Goal: Information Seeking & Learning: Learn about a topic

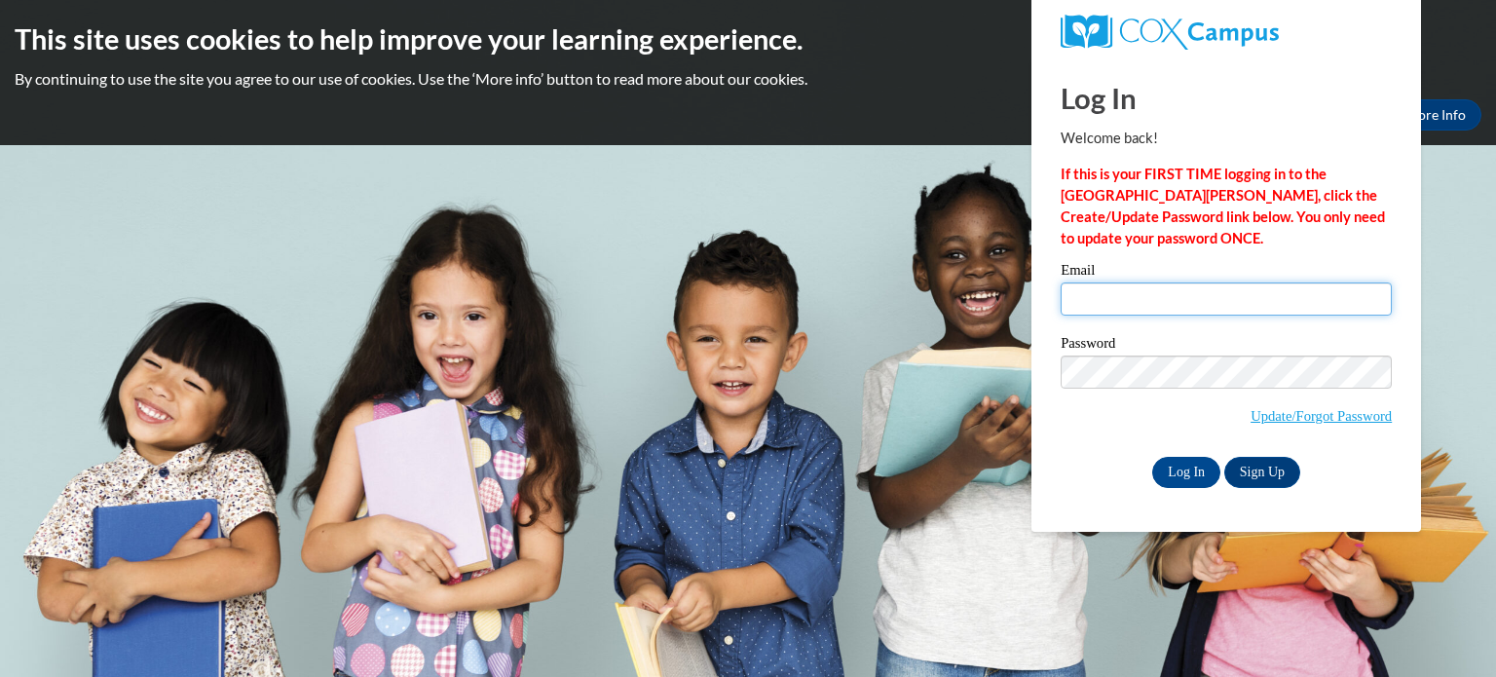
click at [1206, 301] on input "Email" at bounding box center [1225, 298] width 331 height 33
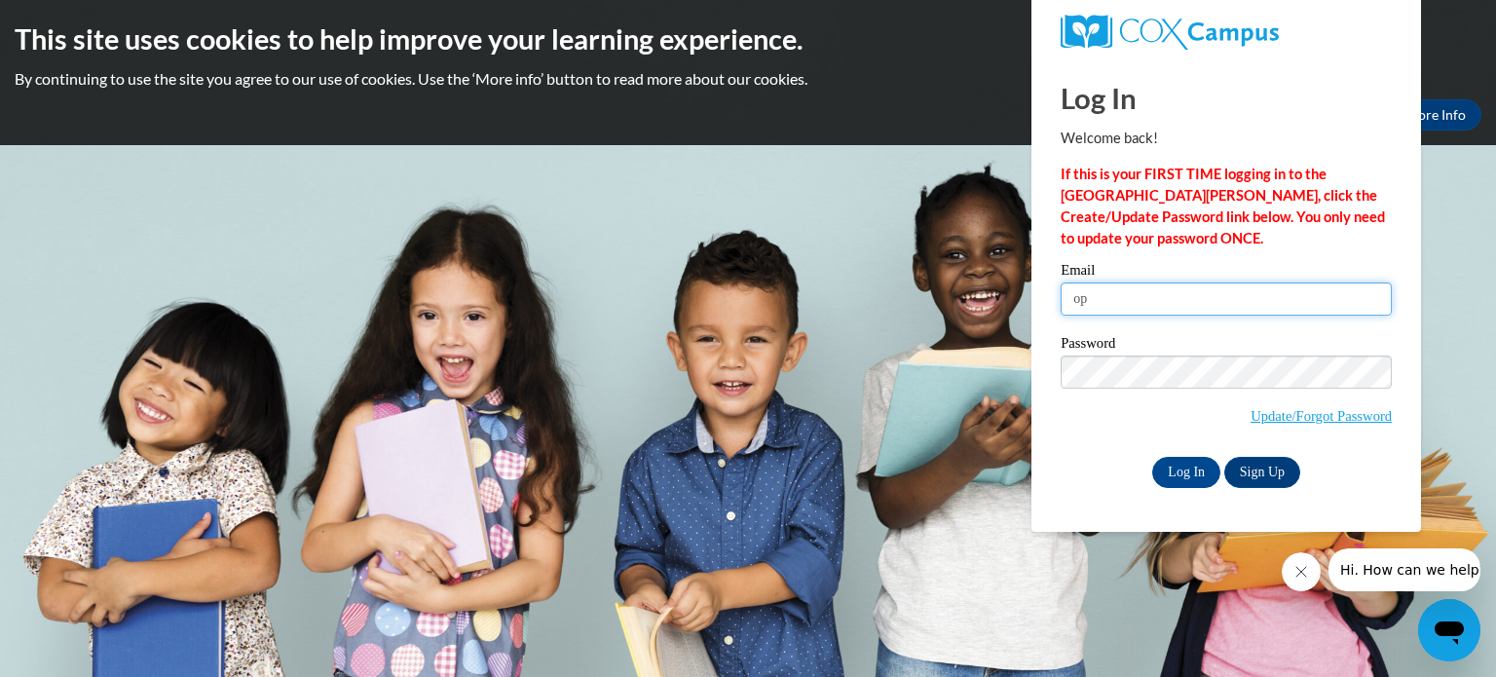
type input "o"
type input "[EMAIL_ADDRESS][DOMAIN_NAME]"
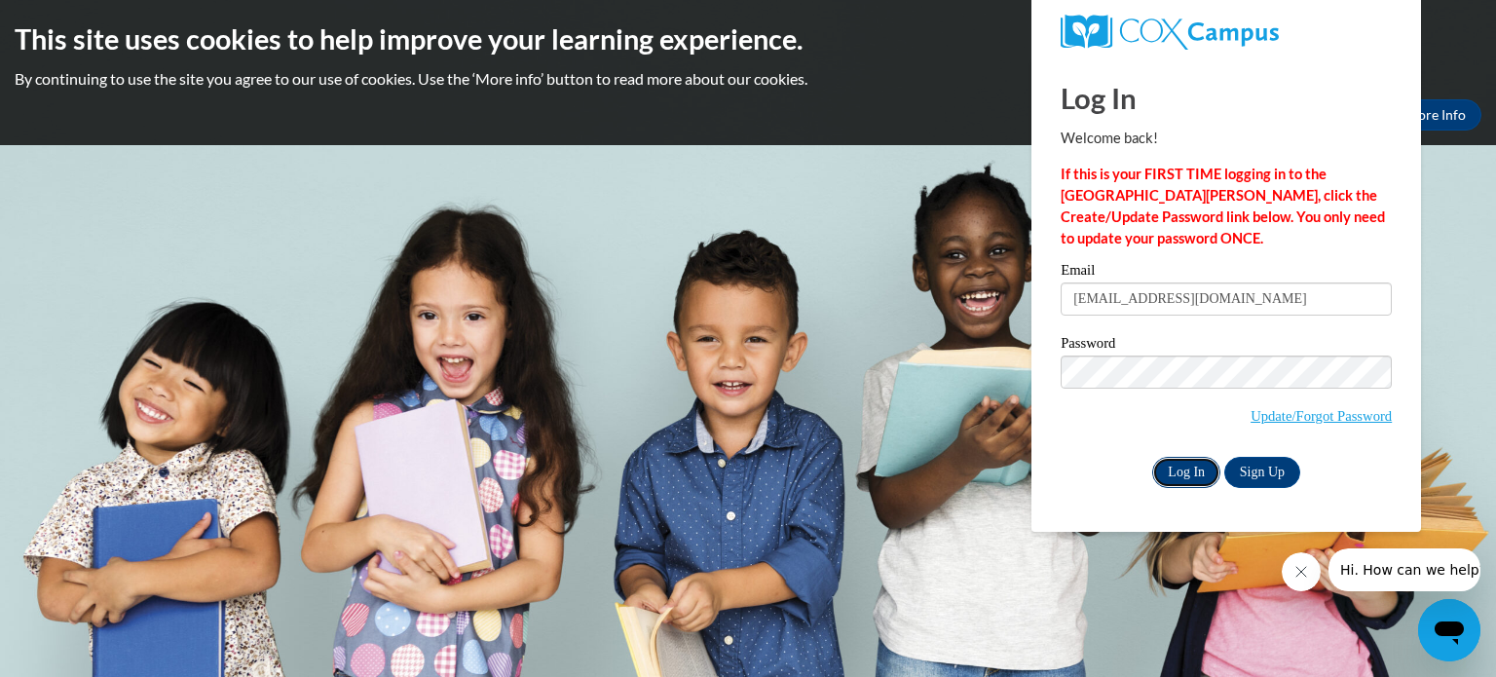
click at [1173, 462] on input "Log In" at bounding box center [1186, 472] width 68 height 31
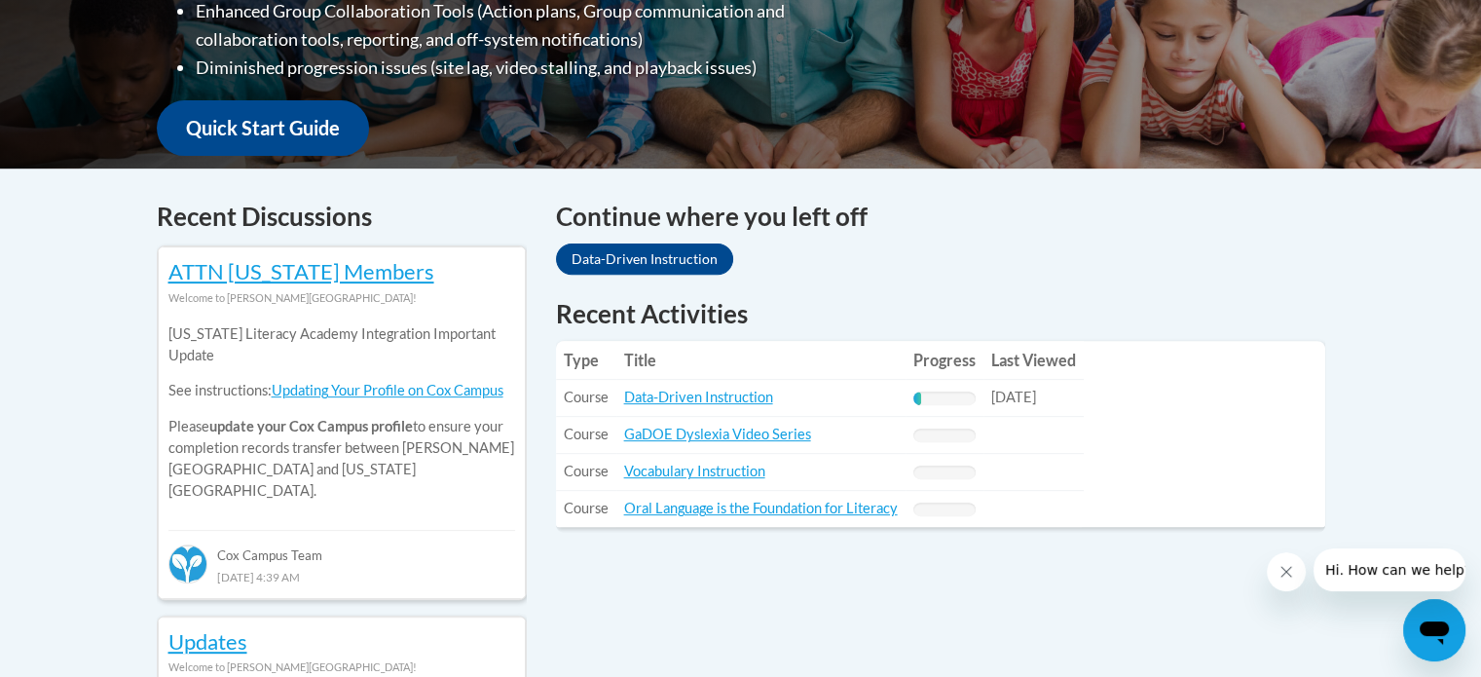
scroll to position [662, 0]
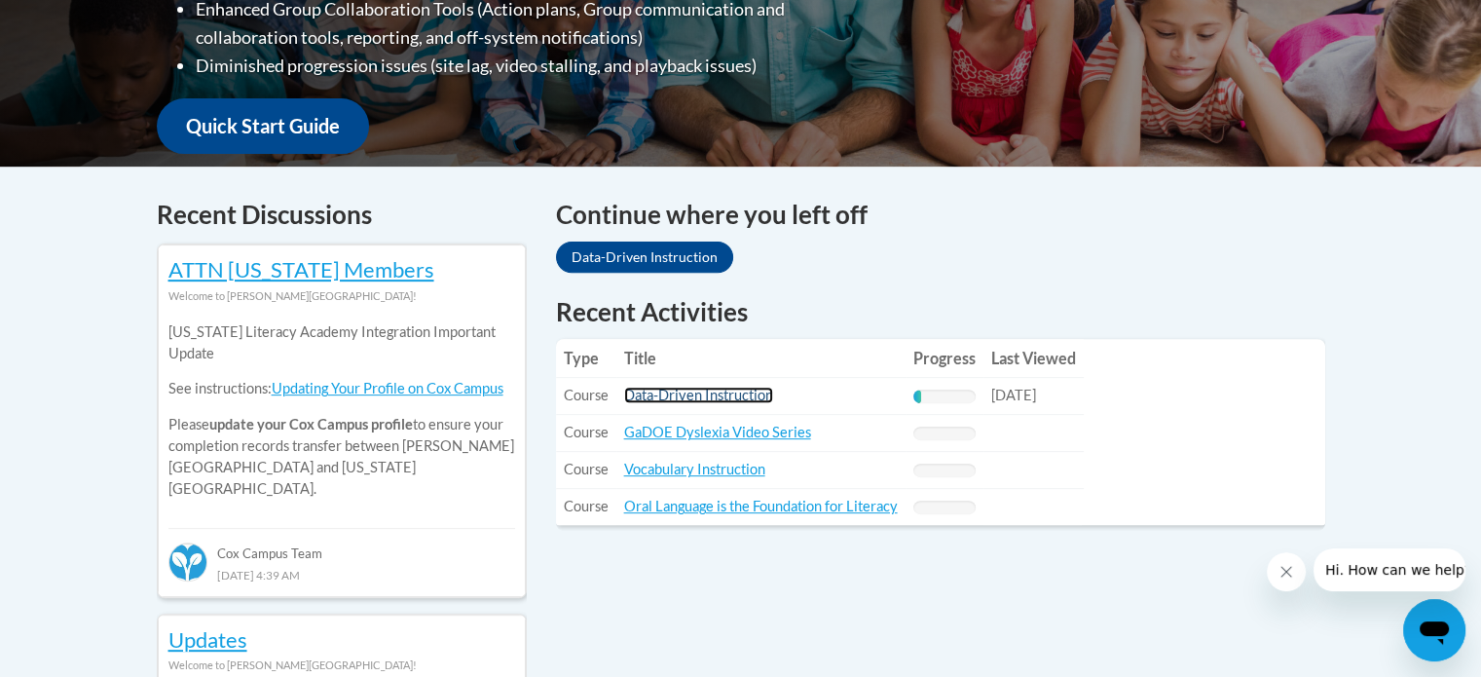
click at [665, 402] on link "Data-Driven Instruction" at bounding box center [698, 395] width 149 height 17
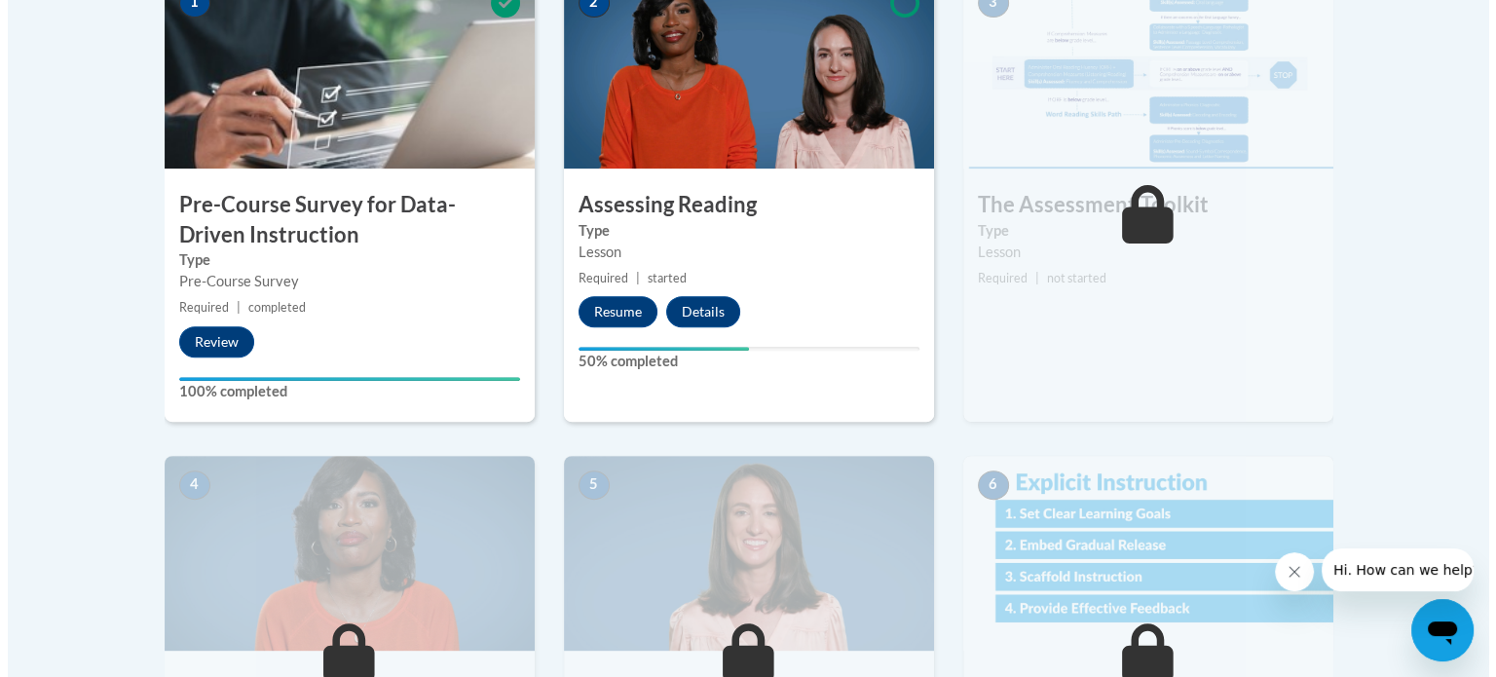
scroll to position [680, 0]
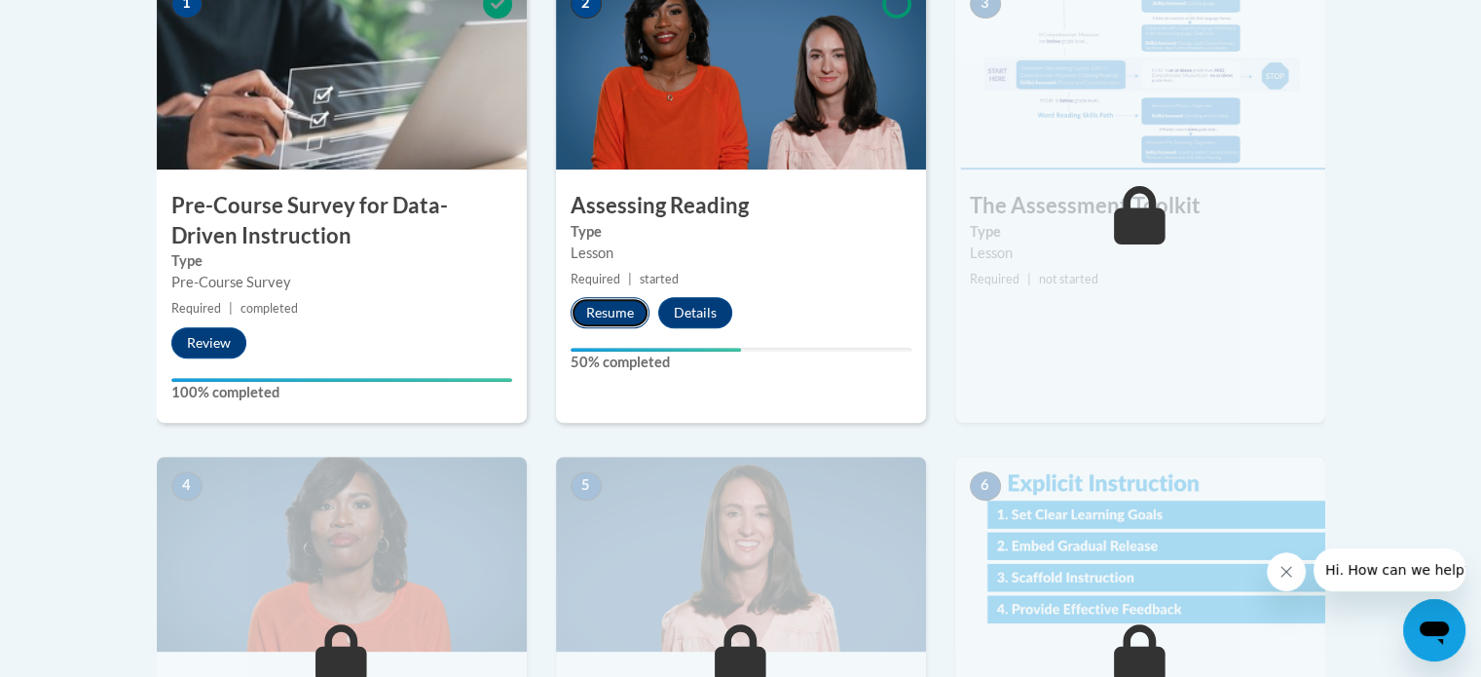
click at [610, 312] on button "Resume" at bounding box center [610, 312] width 79 height 31
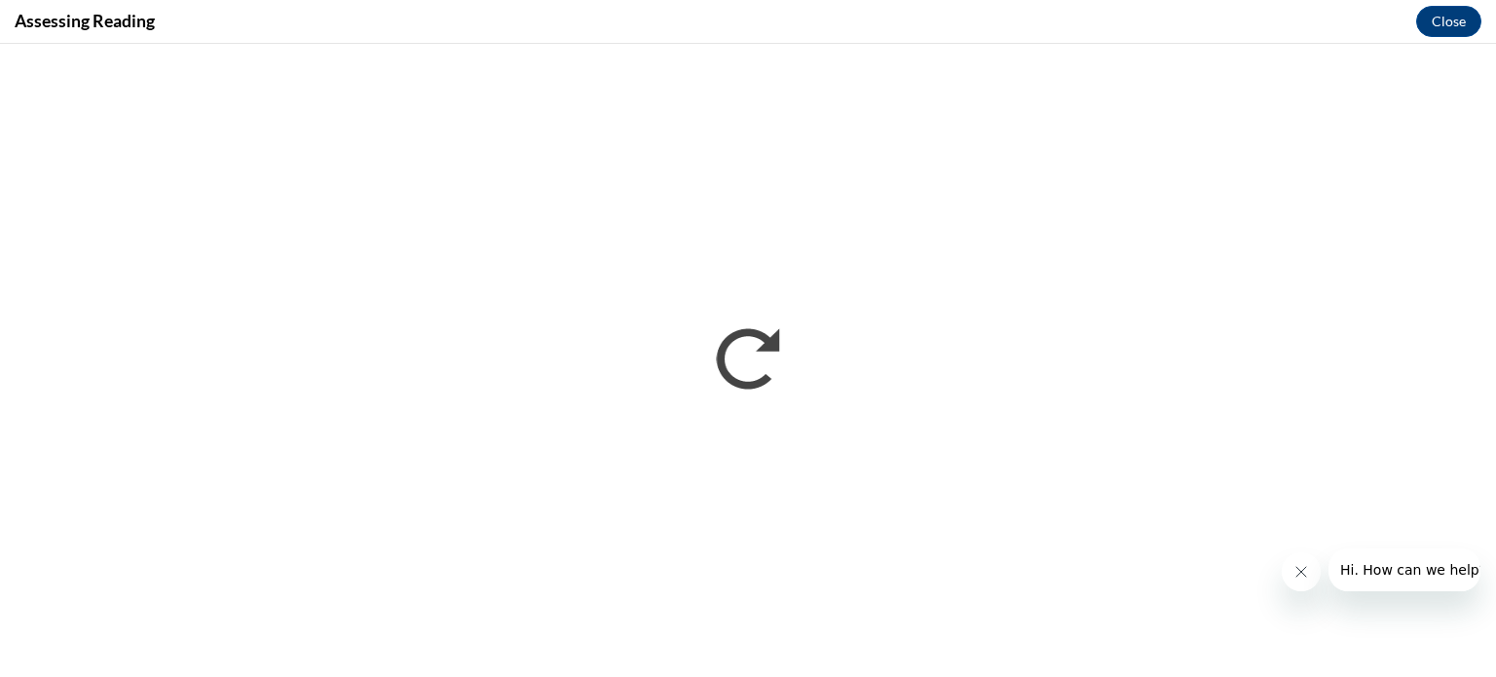
scroll to position [0, 0]
click at [1305, 569] on icon "Close message from company" at bounding box center [1300, 572] width 16 height 16
